Goal: Contribute content

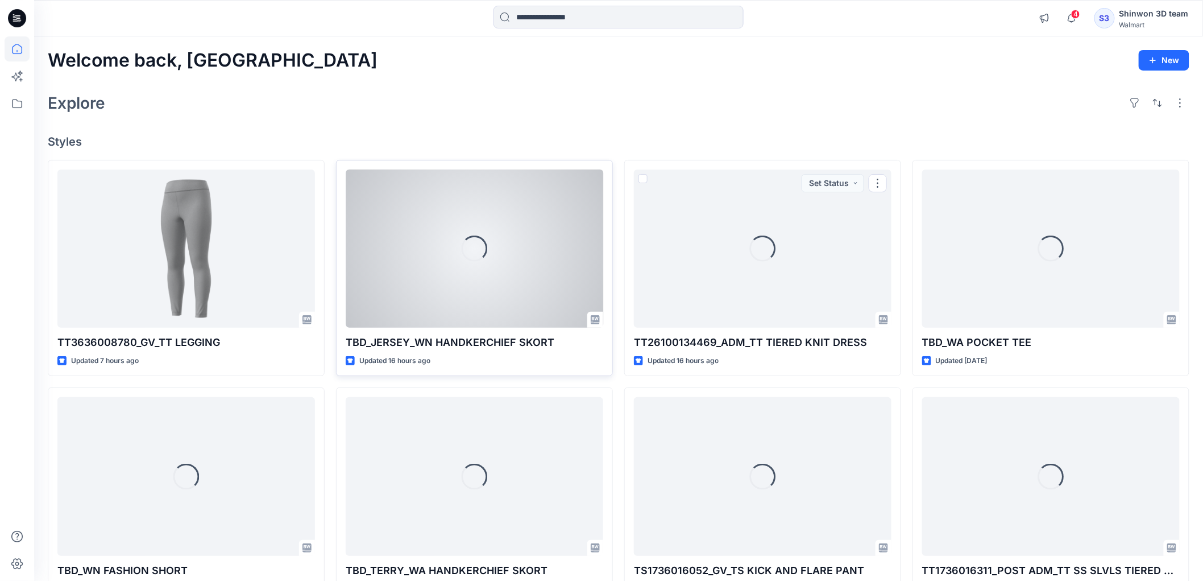
click at [513, 295] on div at bounding box center [475, 248] width 258 height 158
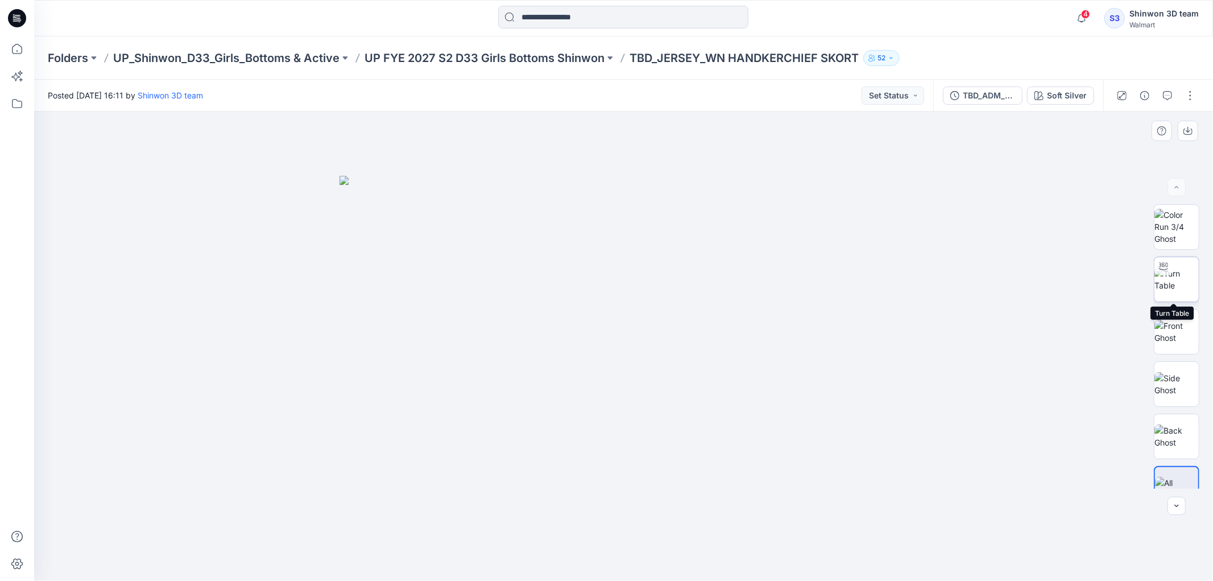
click at [1158, 273] on div at bounding box center [1163, 266] width 18 height 18
drag, startPoint x: 686, startPoint y: 487, endPoint x: 681, endPoint y: 355, distance: 132.6
click at [681, 355] on img at bounding box center [623, 212] width 773 height 738
drag, startPoint x: 667, startPoint y: 558, endPoint x: 781, endPoint y: 542, distance: 114.3
click at [781, 542] on icon at bounding box center [625, 546] width 344 height 43
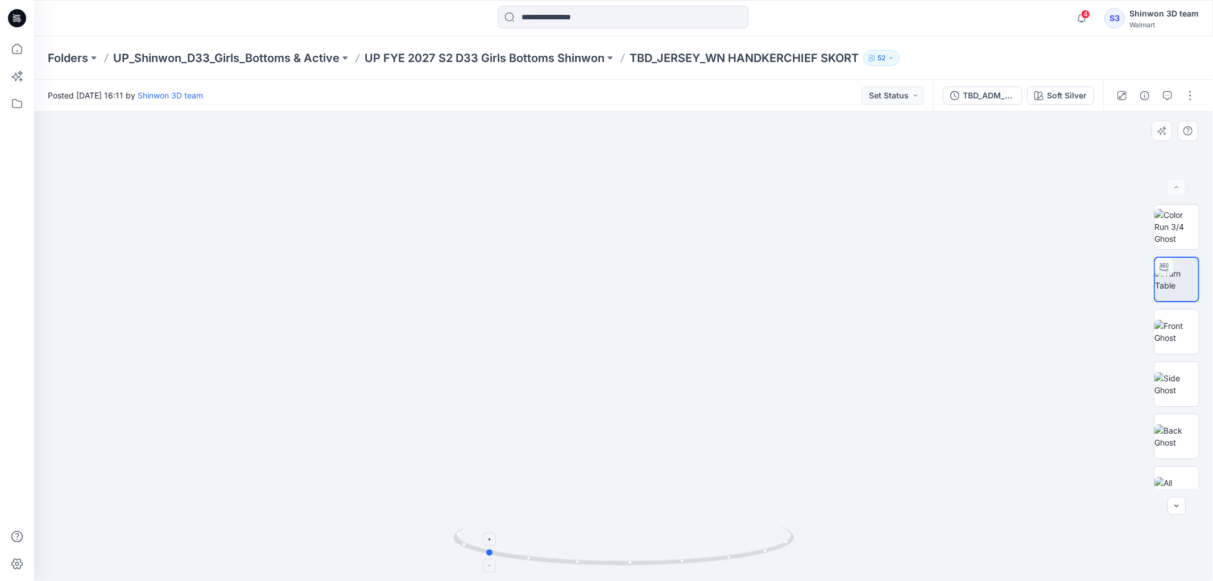
drag, startPoint x: 633, startPoint y: 566, endPoint x: 654, endPoint y: 564, distance: 21.1
click at [654, 564] on icon at bounding box center [625, 546] width 344 height 43
click at [1186, 96] on button "button" at bounding box center [1190, 95] width 18 height 18
click at [1132, 150] on button "Edit" at bounding box center [1142, 153] width 105 height 21
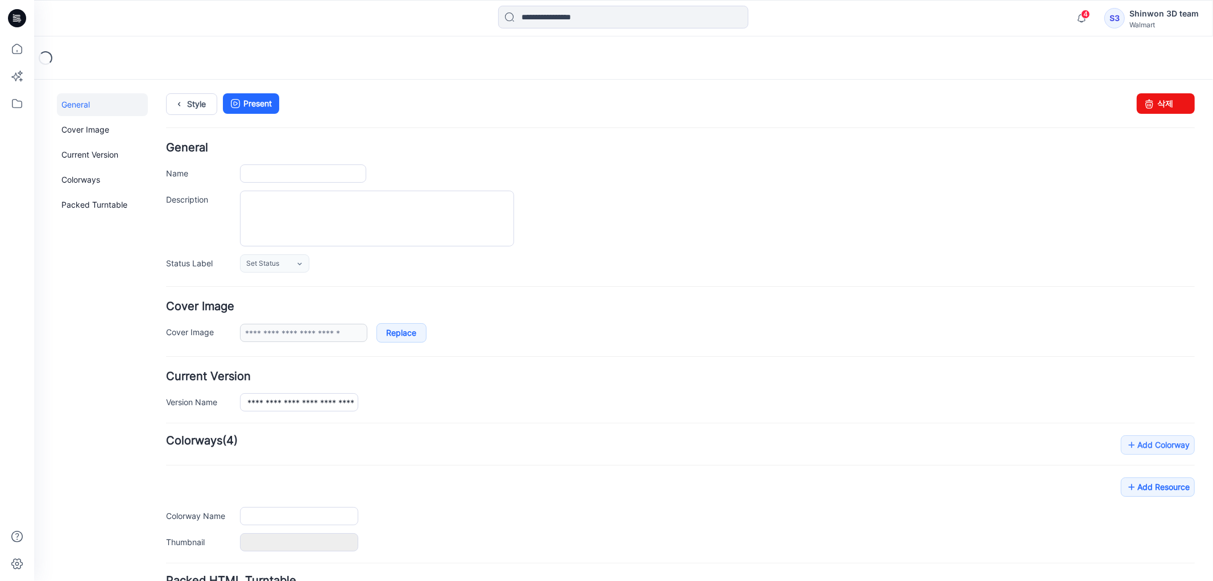
type input "**********"
type textarea "**********"
type input "**********"
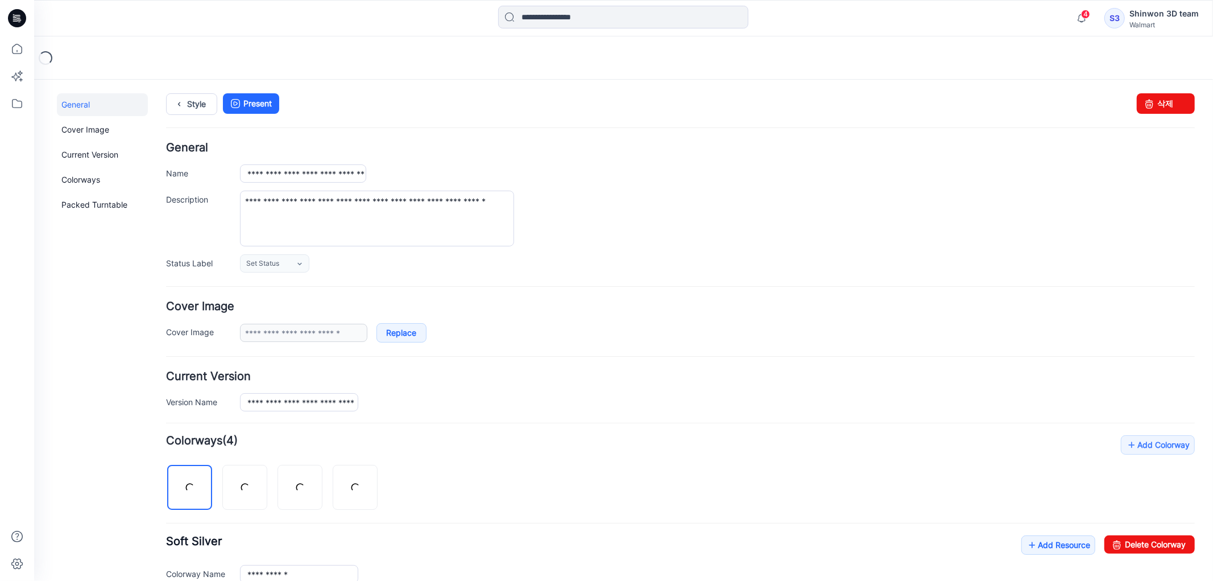
scroll to position [322, 0]
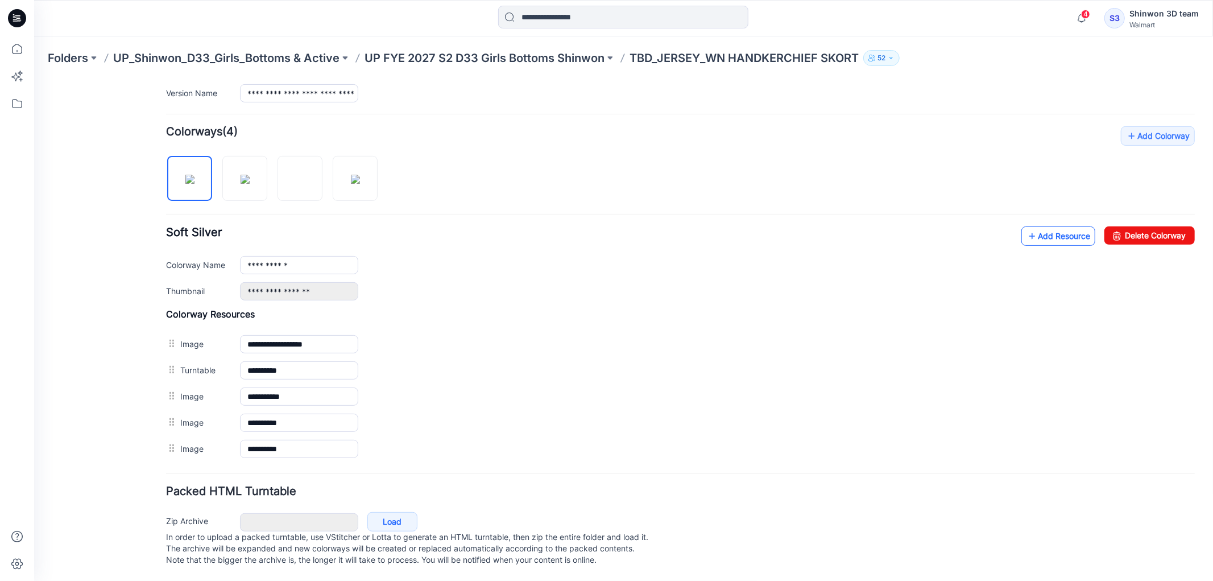
click at [1050, 227] on link "Add Resource" at bounding box center [1058, 235] width 74 height 19
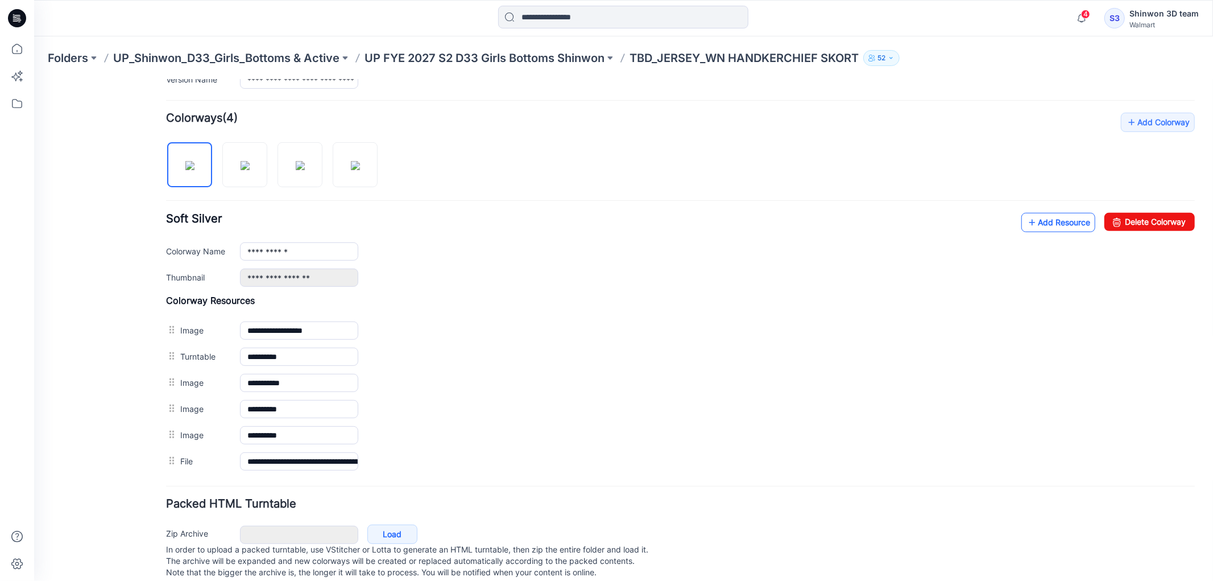
click at [1049, 218] on link "Add Resource" at bounding box center [1058, 221] width 74 height 19
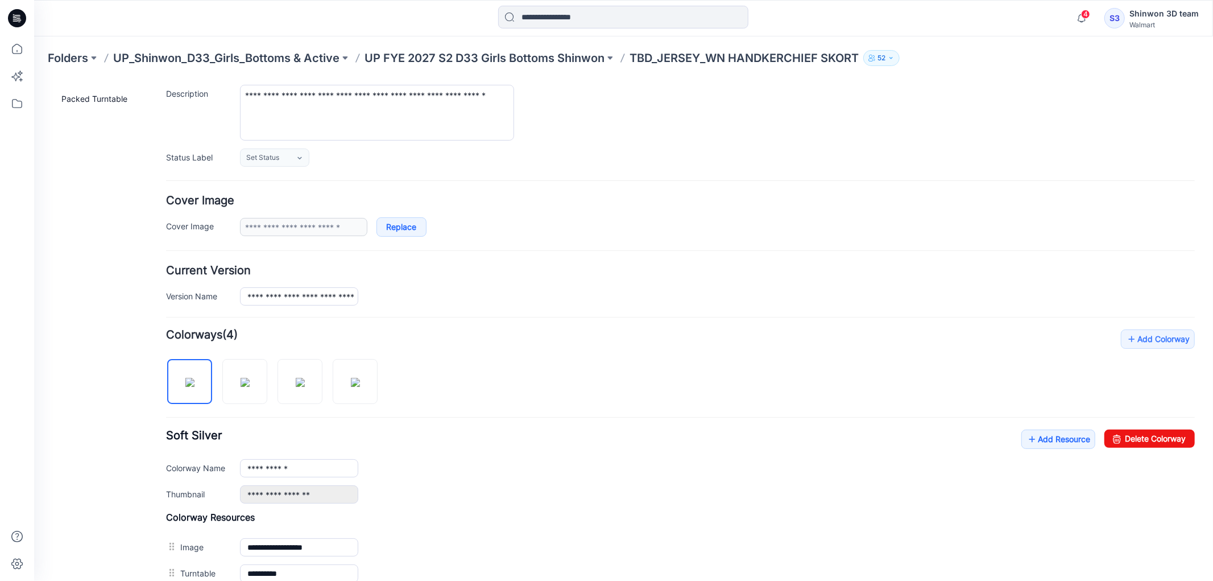
scroll to position [0, 0]
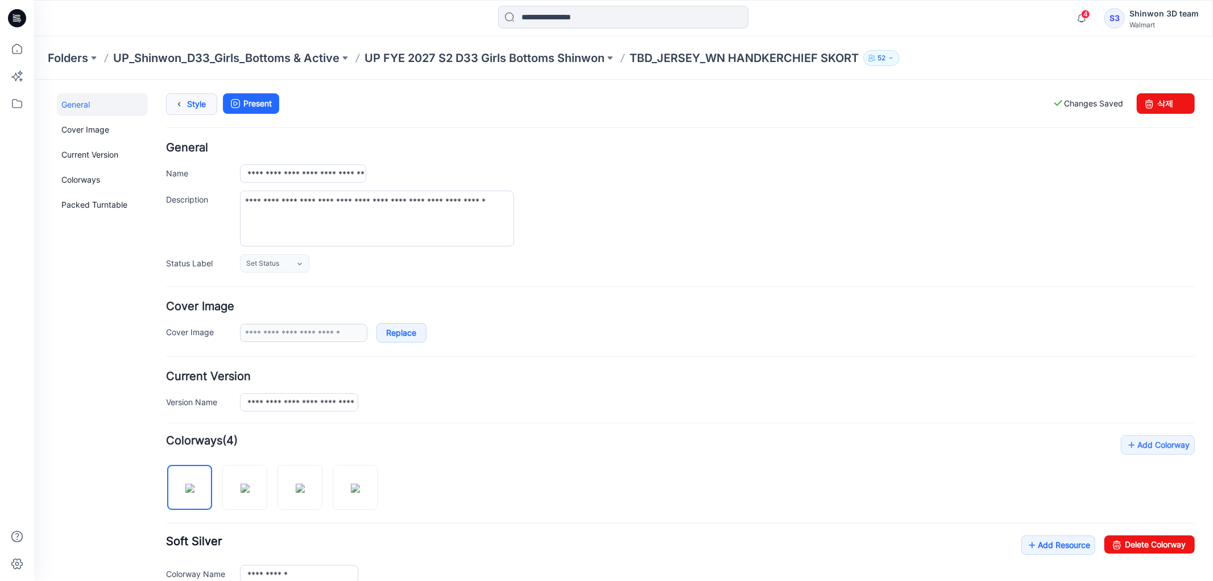
click at [169, 102] on link "Style" at bounding box center [190, 104] width 51 height 22
